Goal: Navigation & Orientation: Find specific page/section

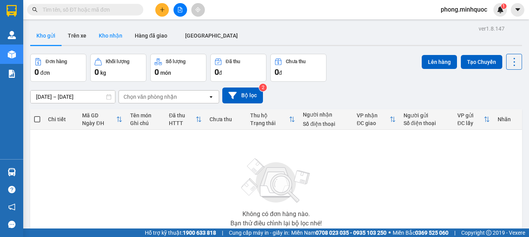
click at [114, 35] on button "Kho nhận" at bounding box center [111, 35] width 36 height 19
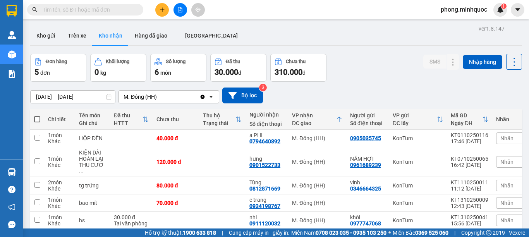
scroll to position [36, 0]
